Goal: Information Seeking & Learning: Learn about a topic

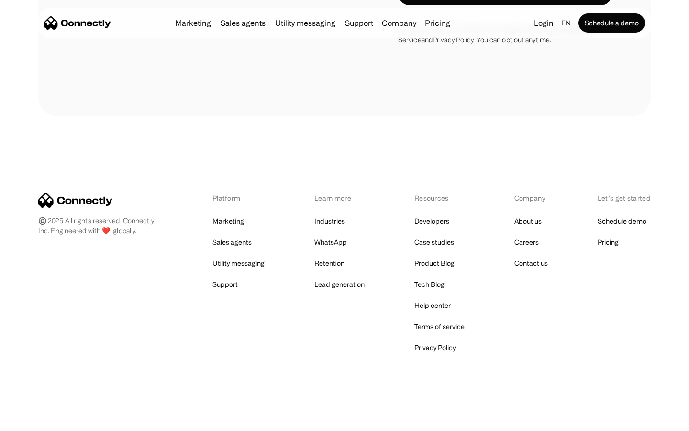
scroll to position [648, 0]
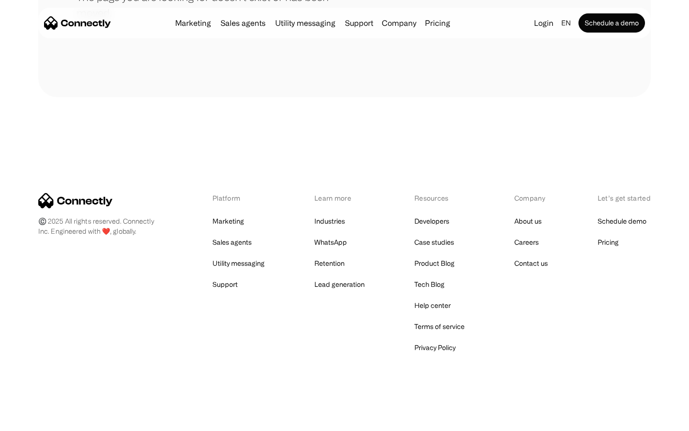
scroll to position [175, 0]
